Goal: Register for event/course

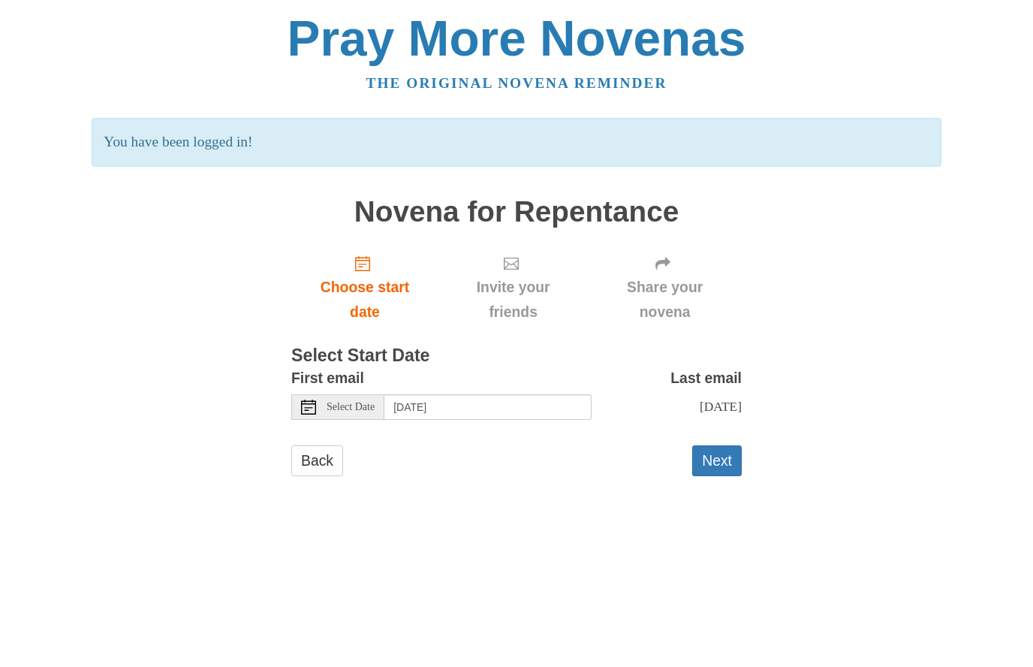
click at [386, 297] on span "Choose start date" at bounding box center [364, 300] width 117 height 50
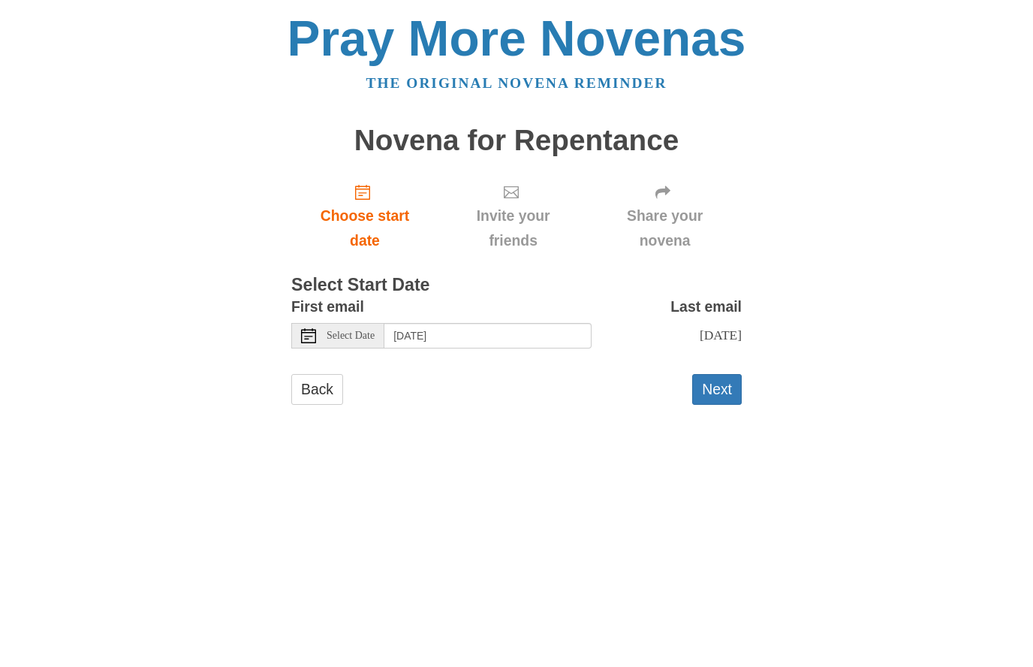
click at [362, 180] on link "Choose start date" at bounding box center [364, 215] width 147 height 89
click at [503, 338] on input "[DATE]" at bounding box center [487, 336] width 207 height 26
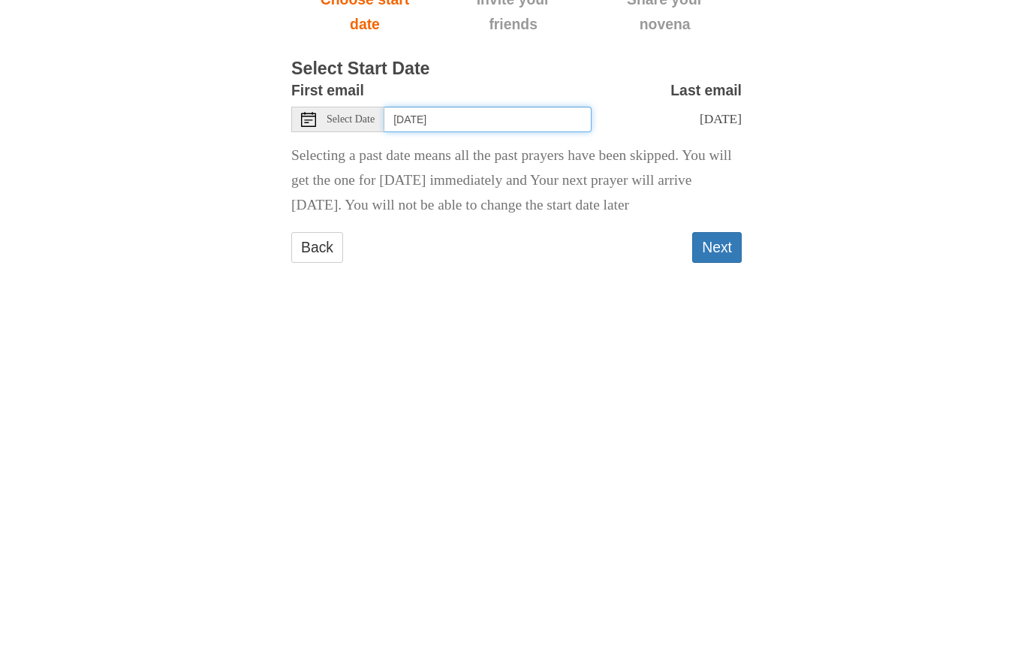
click at [498, 323] on input "[DATE]" at bounding box center [487, 336] width 207 height 26
click at [528, 323] on input "[DATE]" at bounding box center [487, 336] width 207 height 26
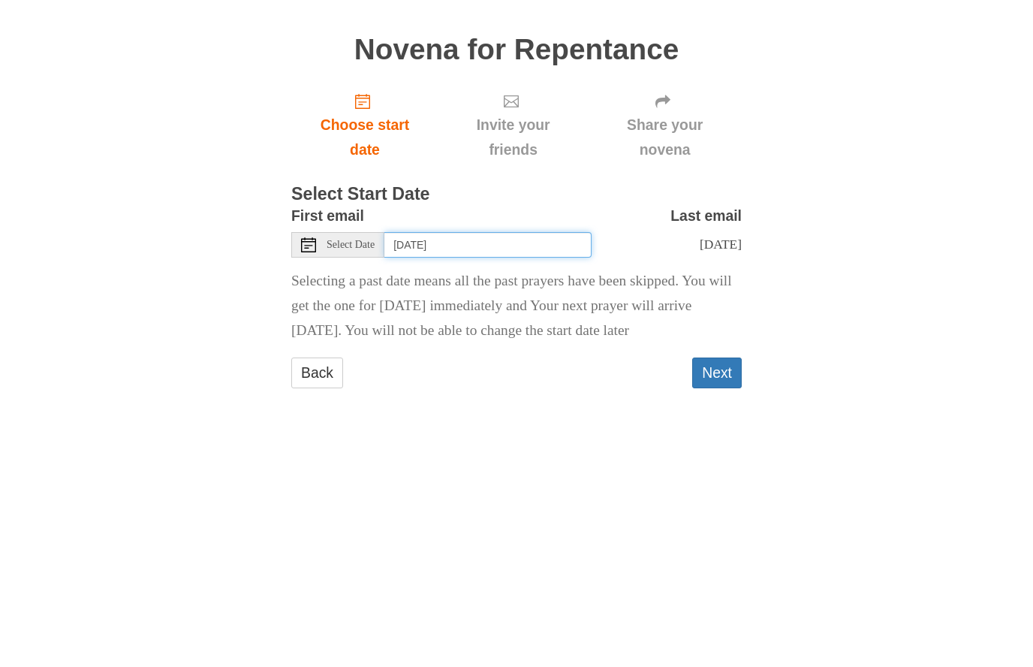
click at [483, 323] on input "Tuesday, September 2nd" at bounding box center [487, 336] width 207 height 26
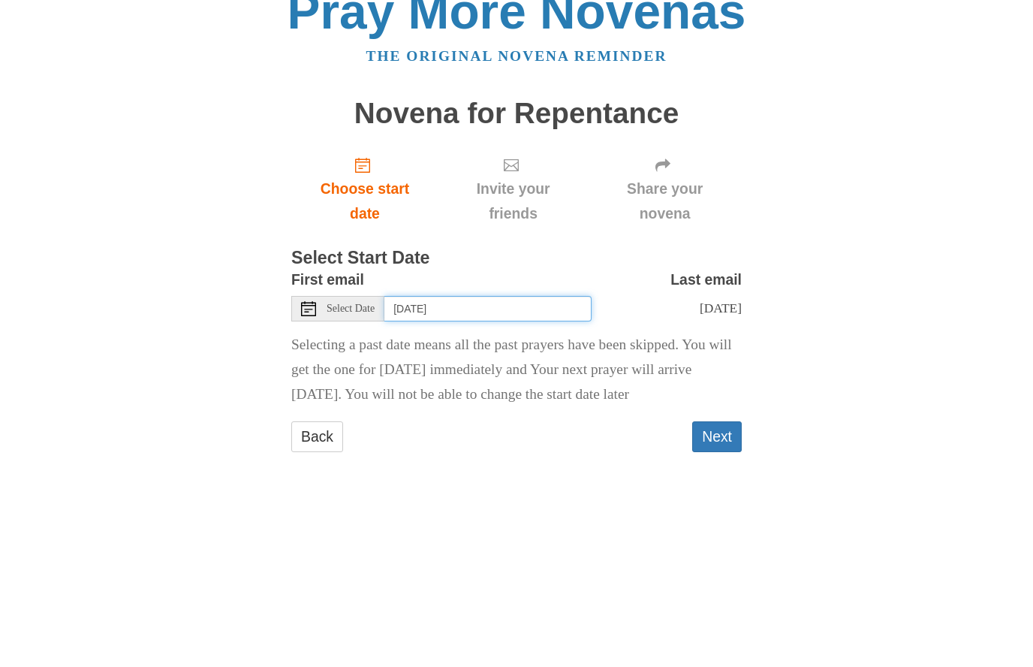
click at [507, 323] on input "Friday, September 12th" at bounding box center [487, 336] width 207 height 26
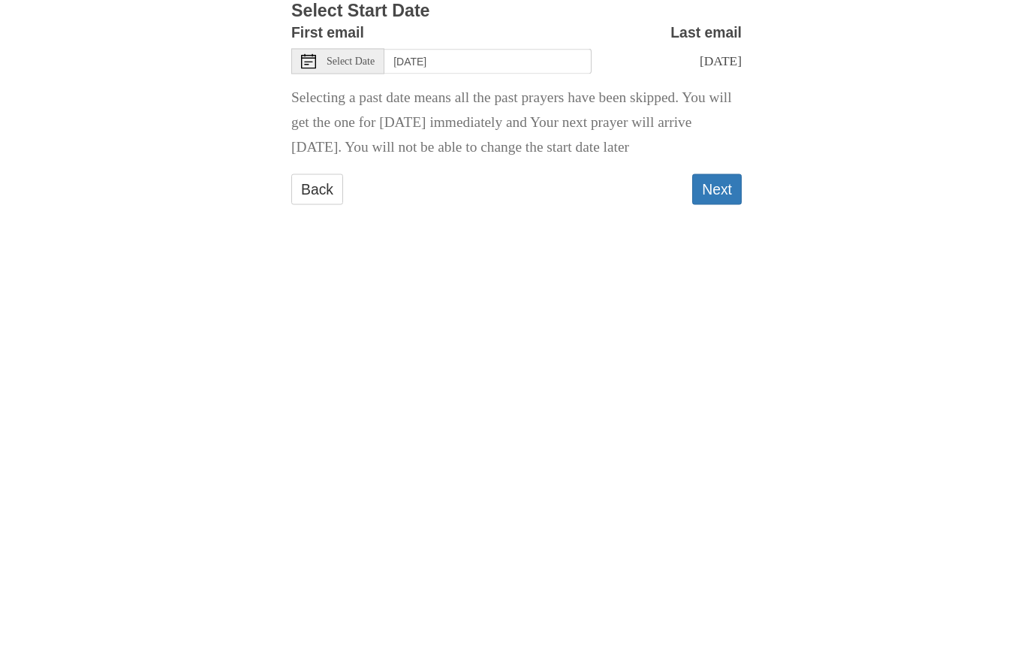
scroll to position [1, 0]
click at [543, 323] on input "Thursday, September 11th" at bounding box center [487, 336] width 207 height 26
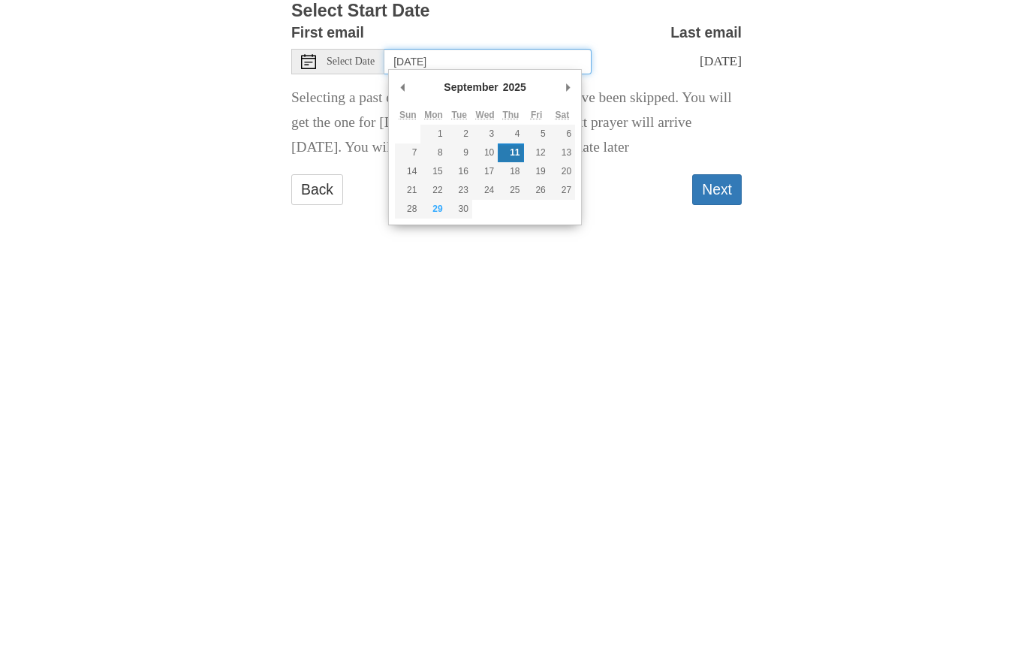
type input "Tuesday, September 30th"
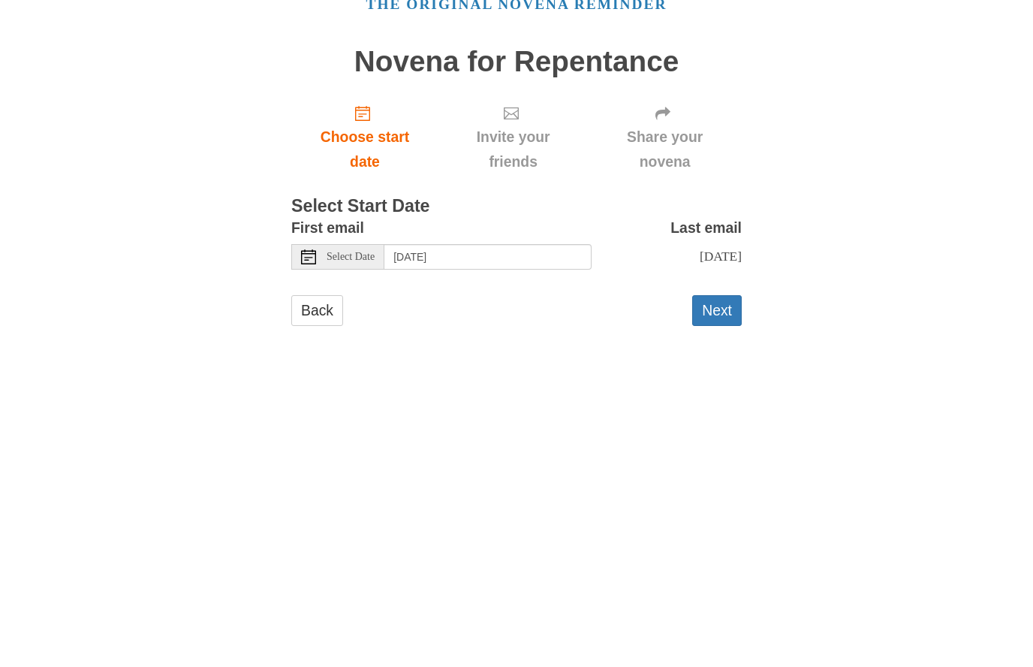
click at [715, 374] on button "Next" at bounding box center [717, 389] width 50 height 31
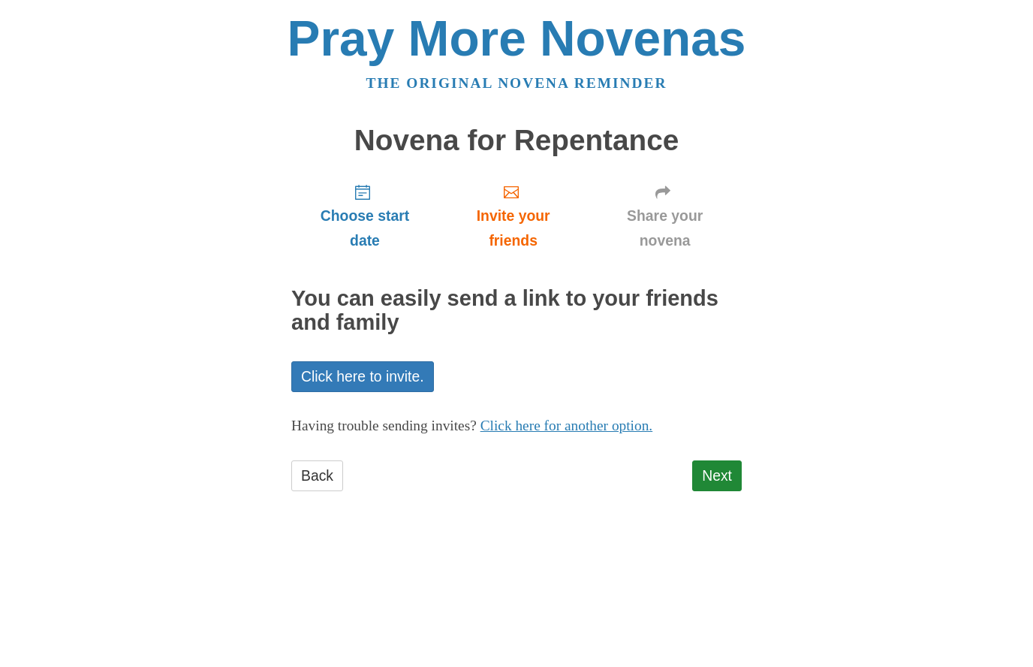
click at [723, 460] on link "Next" at bounding box center [717, 475] width 50 height 31
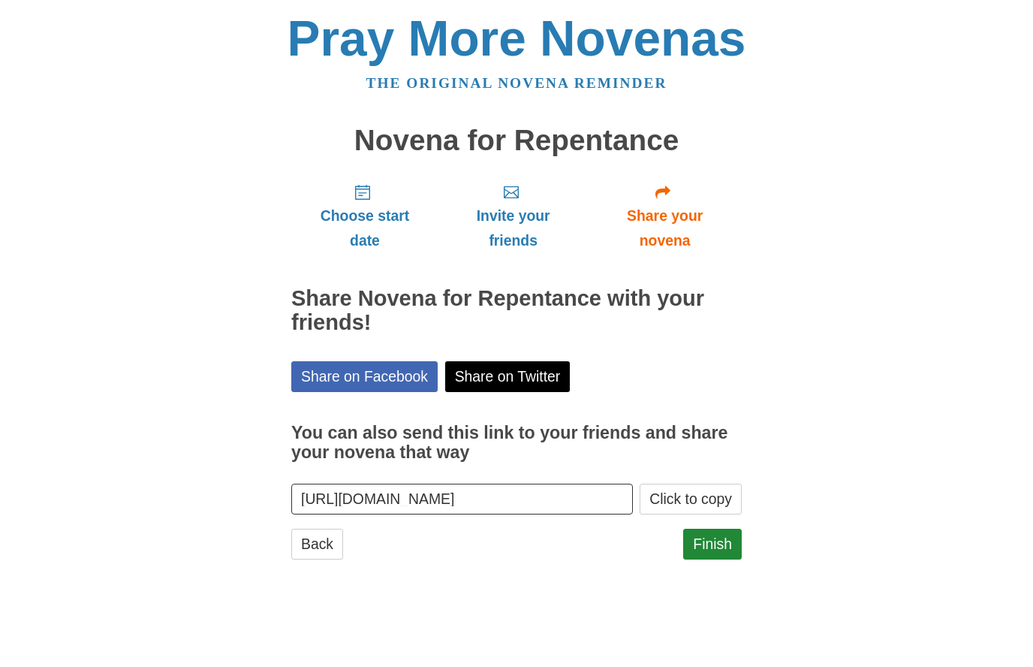
click at [718, 530] on link "Finish" at bounding box center [712, 543] width 59 height 31
